Goal: Find contact information: Find contact information

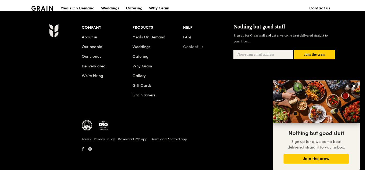
click at [199, 45] on link "Contact us" at bounding box center [193, 47] width 20 height 5
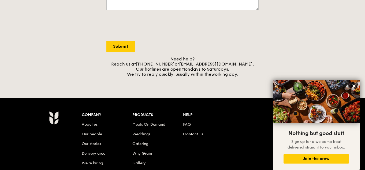
scroll to position [188, 0]
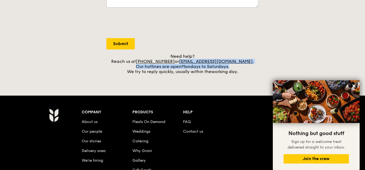
drag, startPoint x: 243, startPoint y: 64, endPoint x: 185, endPoint y: 61, distance: 57.5
click at [185, 61] on div "Need help? Reach us at [PHONE_NUMBER] or [EMAIL_ADDRESS][DOMAIN_NAME] . Our hot…" at bounding box center [183, 64] width 152 height 20
click at [245, 64] on div "Need help? Reach us at [PHONE_NUMBER] or [EMAIL_ADDRESS][DOMAIN_NAME] . Our hot…" at bounding box center [183, 64] width 152 height 20
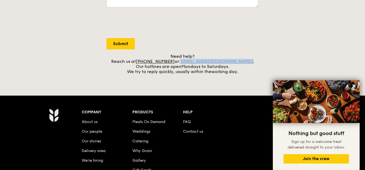
drag, startPoint x: 244, startPoint y: 62, endPoint x: 190, endPoint y: 63, distance: 53.7
click at [190, 63] on div "Need help? Reach us at [PHONE_NUMBER] or [EMAIL_ADDRESS][DOMAIN_NAME] . Our hot…" at bounding box center [183, 64] width 152 height 20
click at [254, 60] on div "Need help? Reach us at [PHONE_NUMBER] or [EMAIL_ADDRESS][DOMAIN_NAME] . Our hot…" at bounding box center [183, 64] width 152 height 20
drag, startPoint x: 240, startPoint y: 61, endPoint x: 189, endPoint y: 60, distance: 50.7
click at [189, 60] on div "Need help? Reach us at [PHONE_NUMBER] or [EMAIL_ADDRESS][DOMAIN_NAME] . Our hot…" at bounding box center [183, 64] width 152 height 20
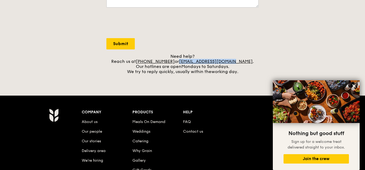
copy link "[EMAIL_ADDRESS][DOMAIN_NAME]"
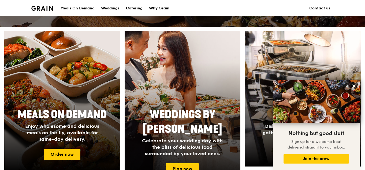
scroll to position [547, 0]
